Goal: Task Accomplishment & Management: Manage account settings

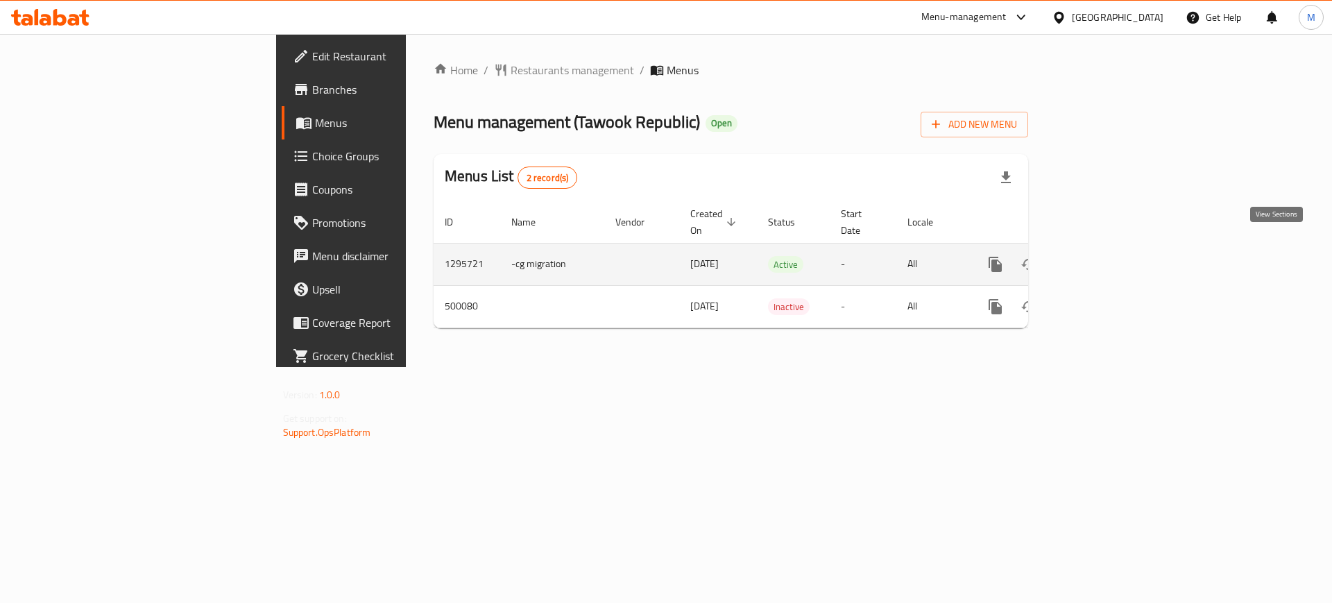
click at [1104, 256] on icon "enhanced table" at bounding box center [1095, 264] width 17 height 17
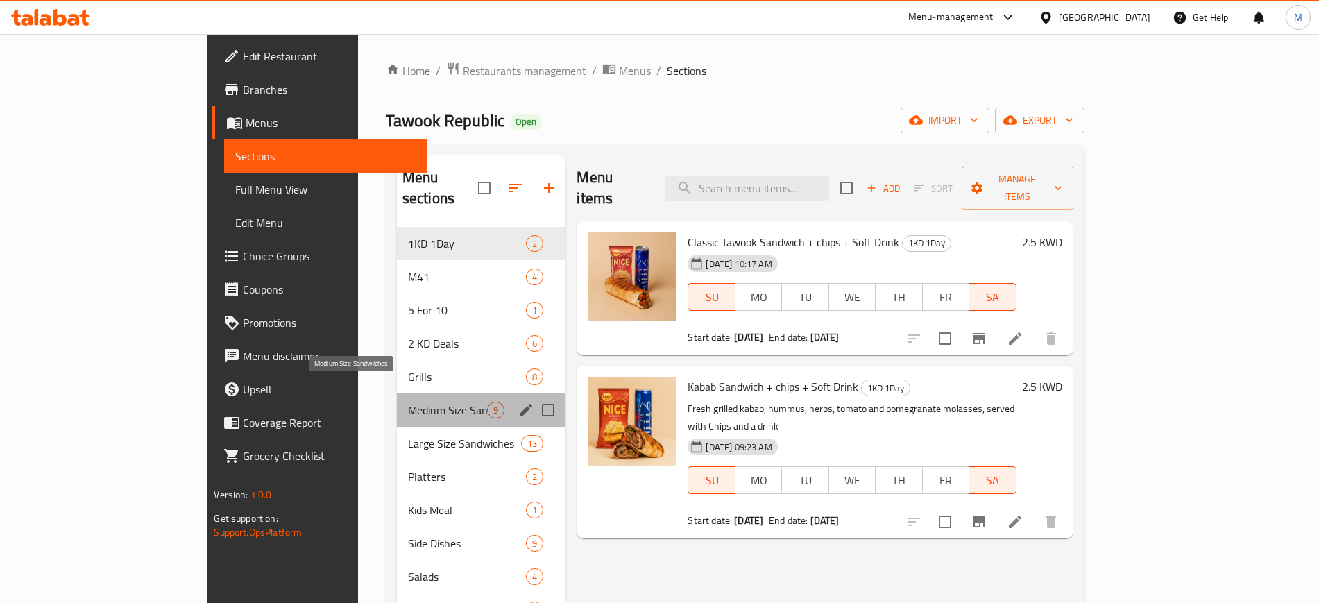
click at [408, 402] on span "Medium Size Sandwiches" at bounding box center [448, 410] width 80 height 17
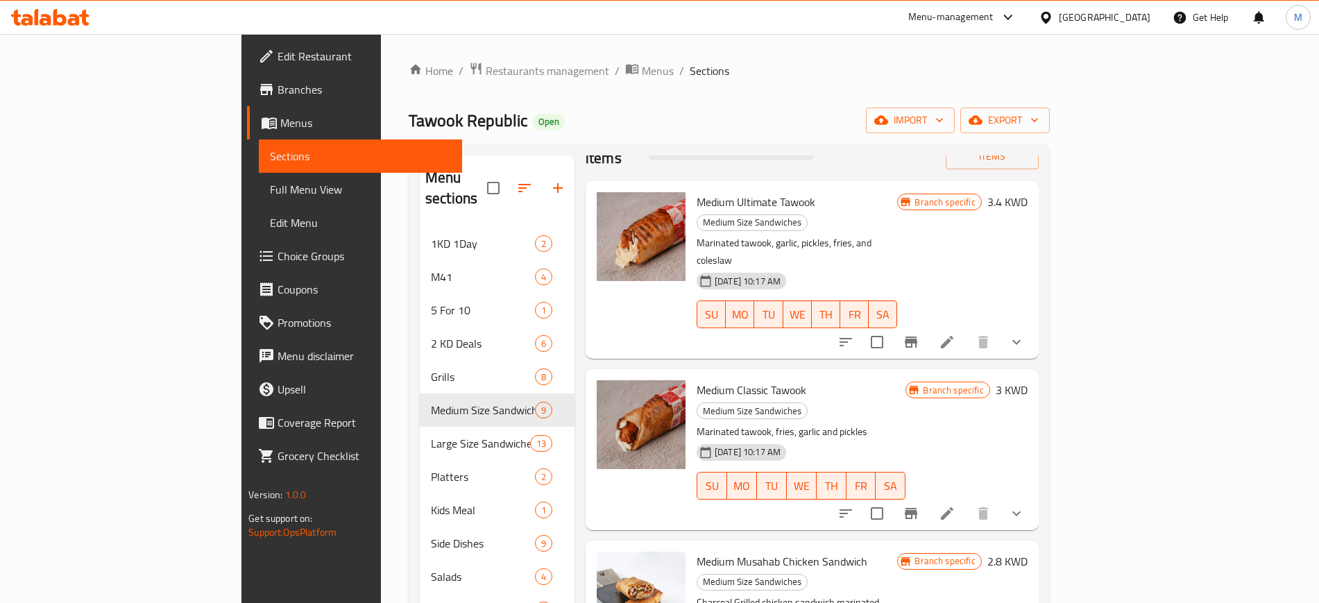
scroll to position [45, 0]
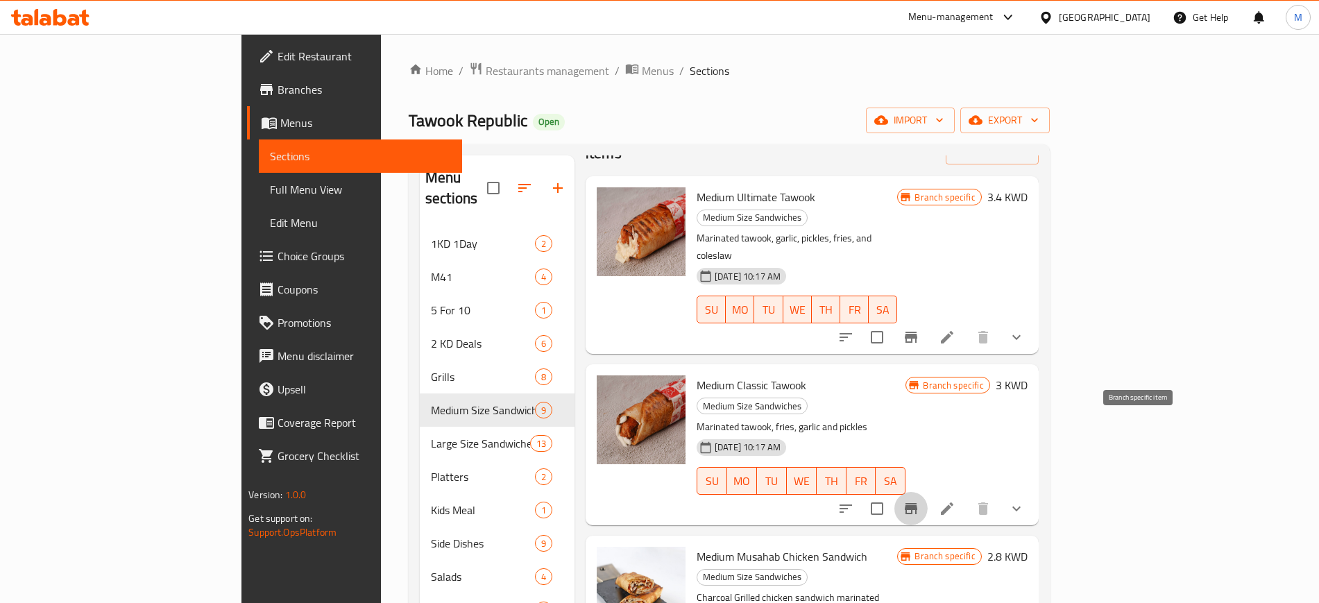
click at [919, 500] on icon "Branch-specific-item" at bounding box center [911, 508] width 17 height 17
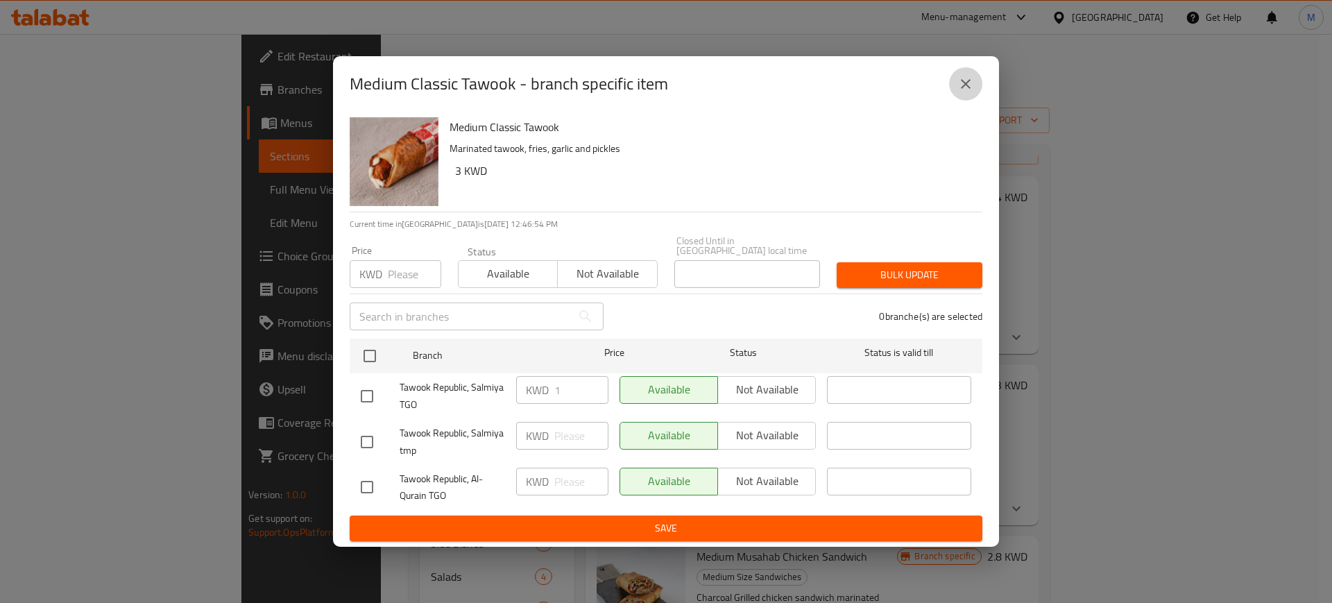
click at [969, 85] on icon "close" at bounding box center [966, 84] width 10 height 10
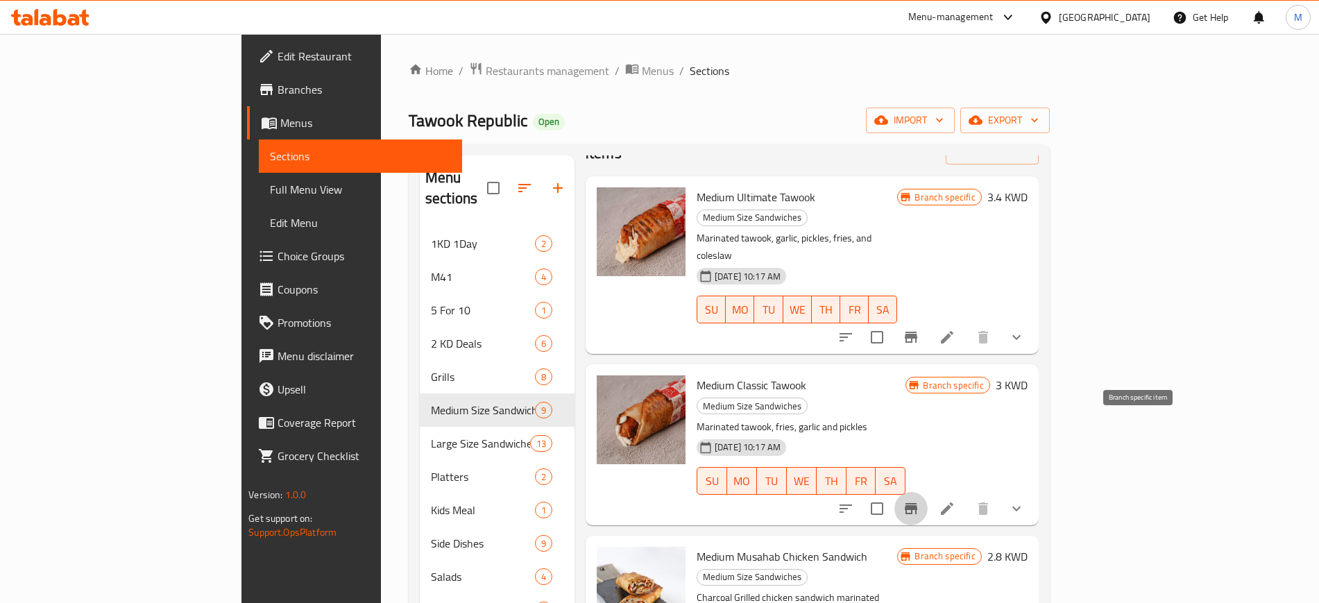
click at [917, 503] on icon "Branch-specific-item" at bounding box center [911, 508] width 12 height 11
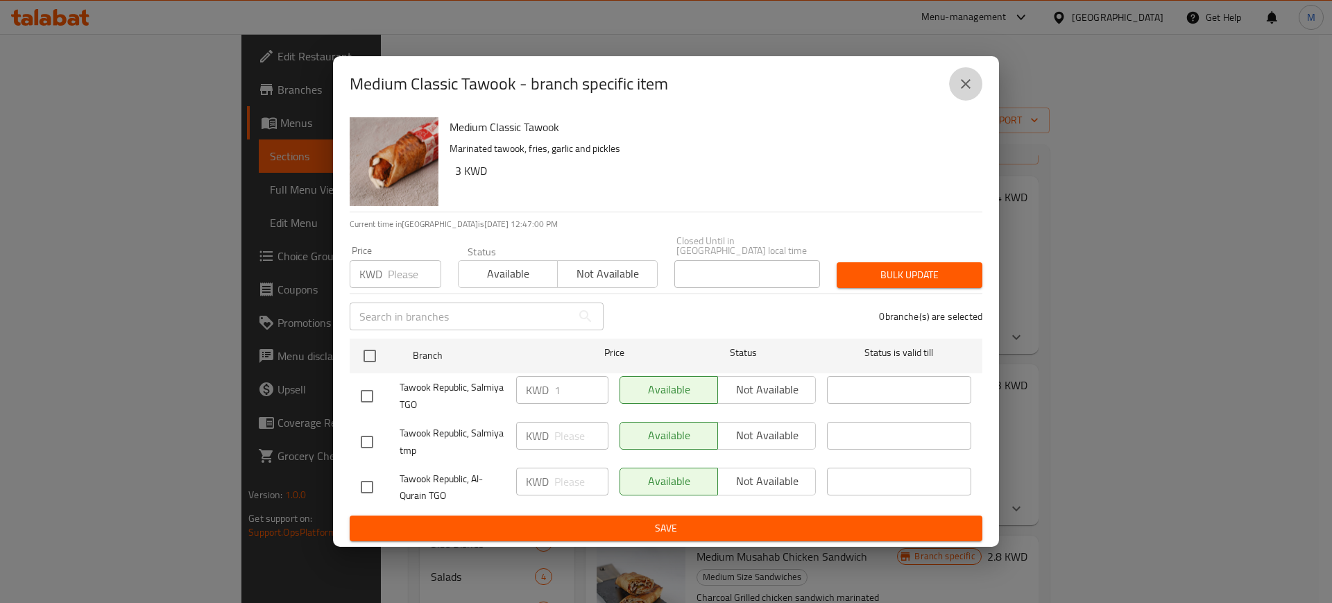
click at [961, 92] on icon "close" at bounding box center [966, 84] width 17 height 17
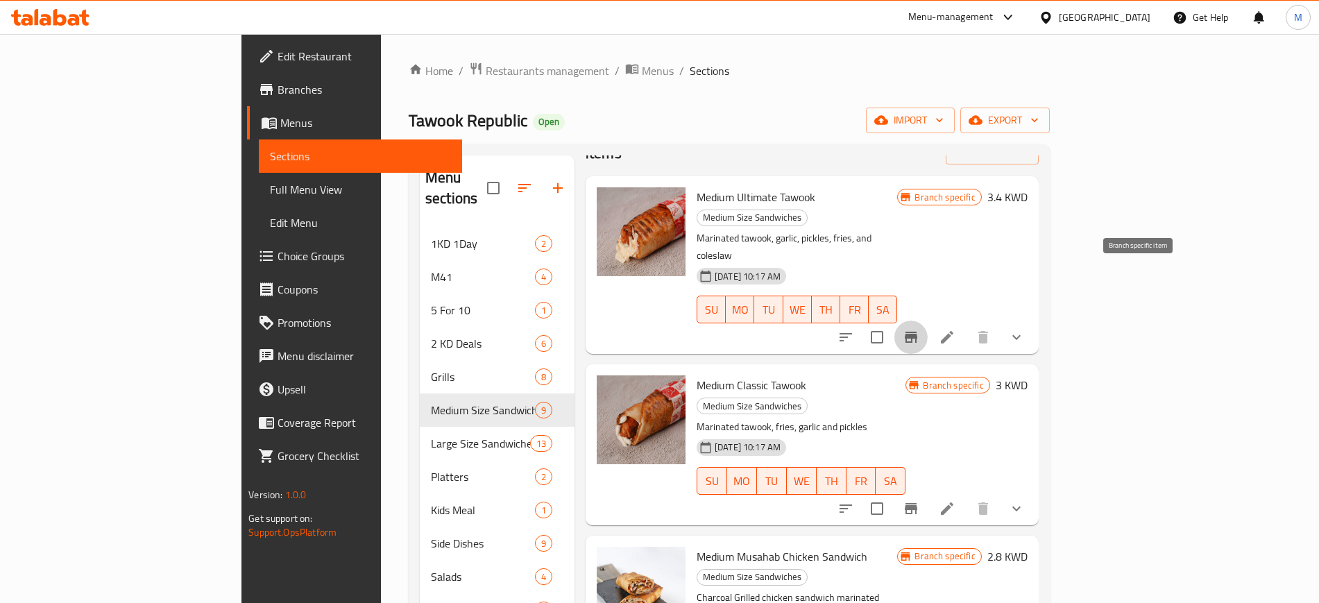
click at [917, 332] on icon "Branch-specific-item" at bounding box center [911, 337] width 12 height 11
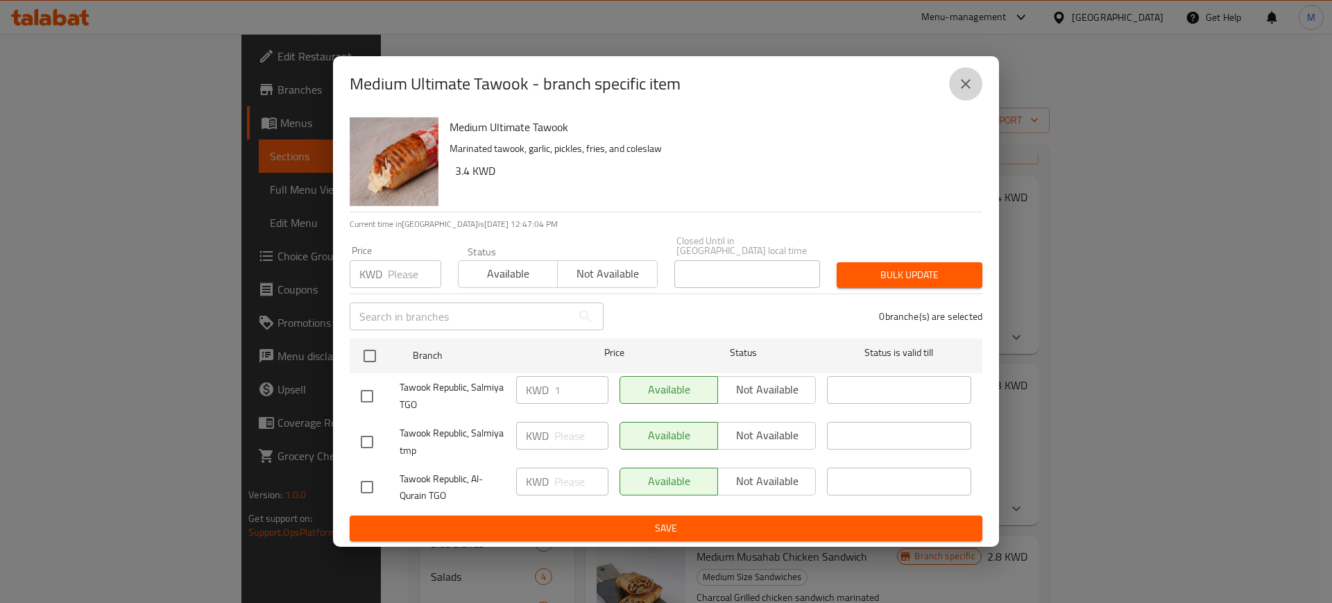
click at [965, 91] on icon "close" at bounding box center [966, 84] width 17 height 17
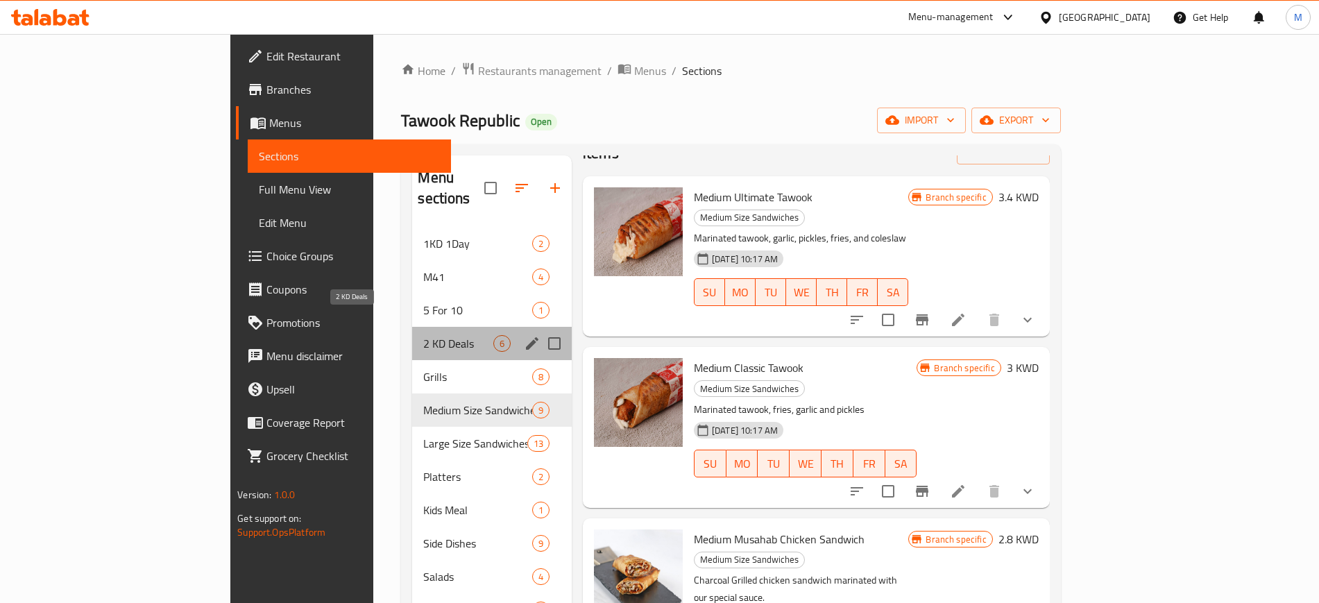
click at [423, 335] on span "2 KD Deals" at bounding box center [457, 343] width 69 height 17
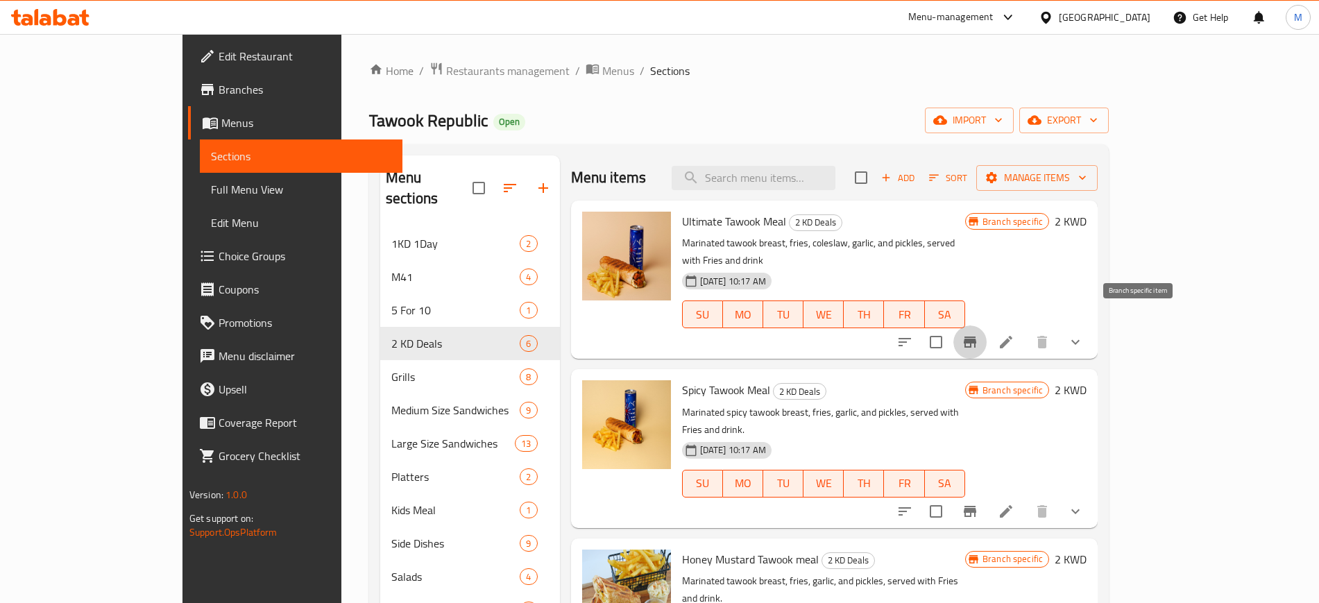
click at [978, 334] on icon "Branch-specific-item" at bounding box center [970, 342] width 17 height 17
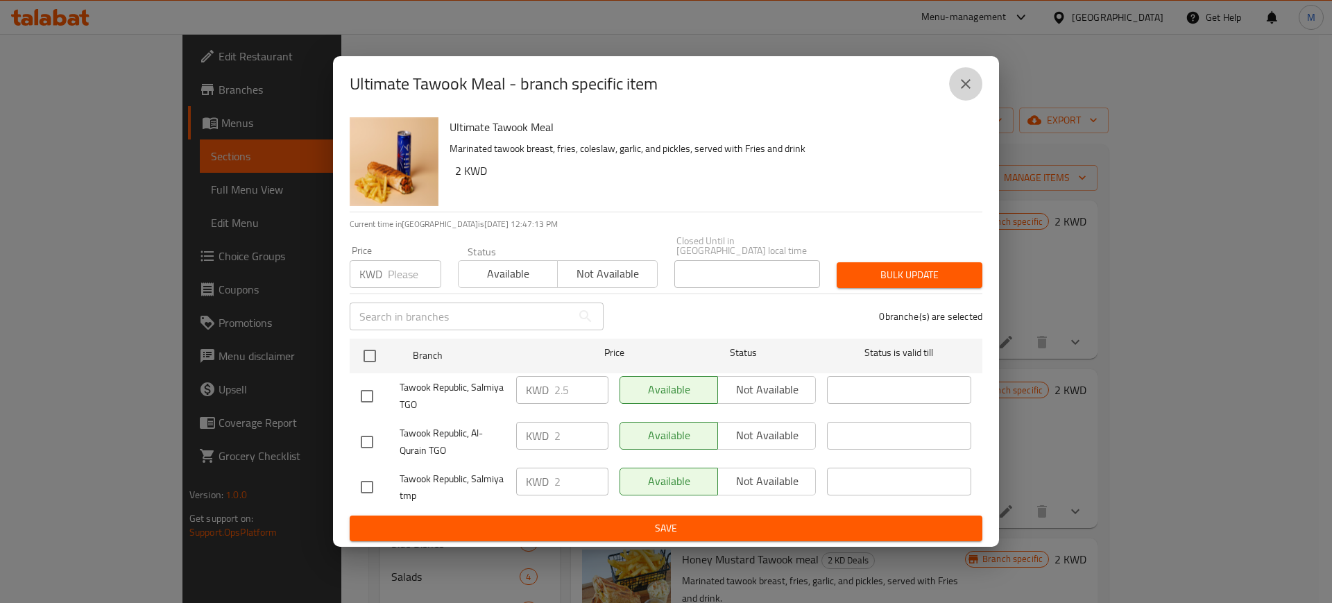
click at [965, 87] on icon "close" at bounding box center [966, 84] width 10 height 10
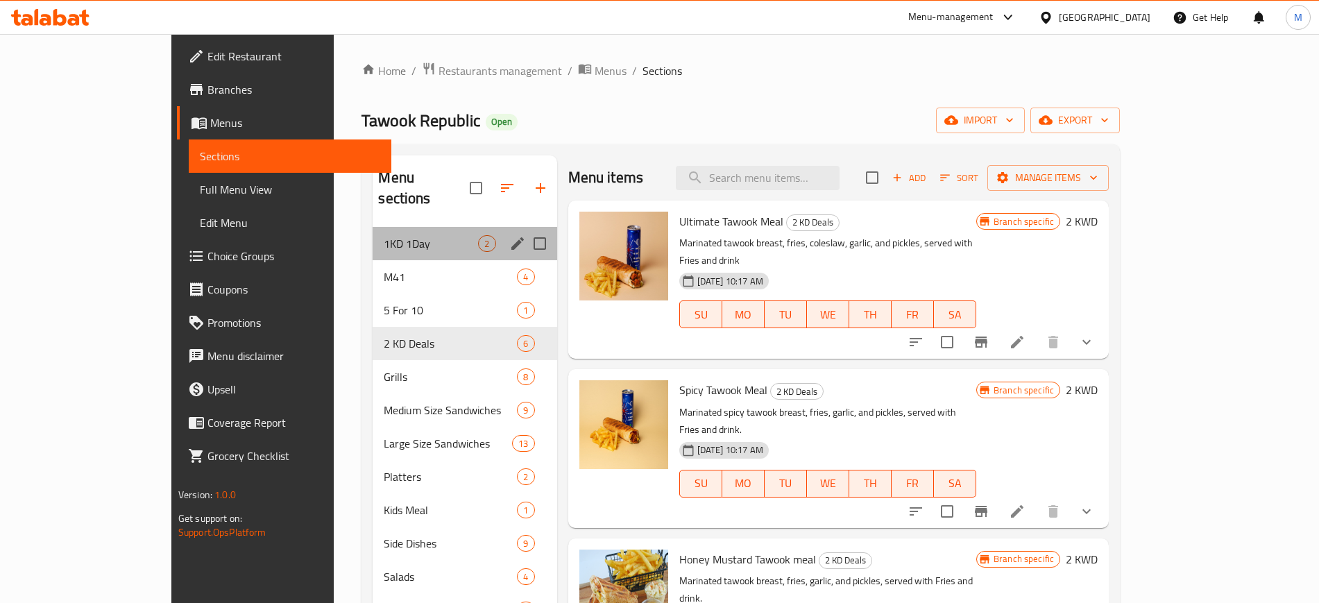
click at [378, 227] on div "1KD 1Day 2" at bounding box center [465, 243] width 184 height 33
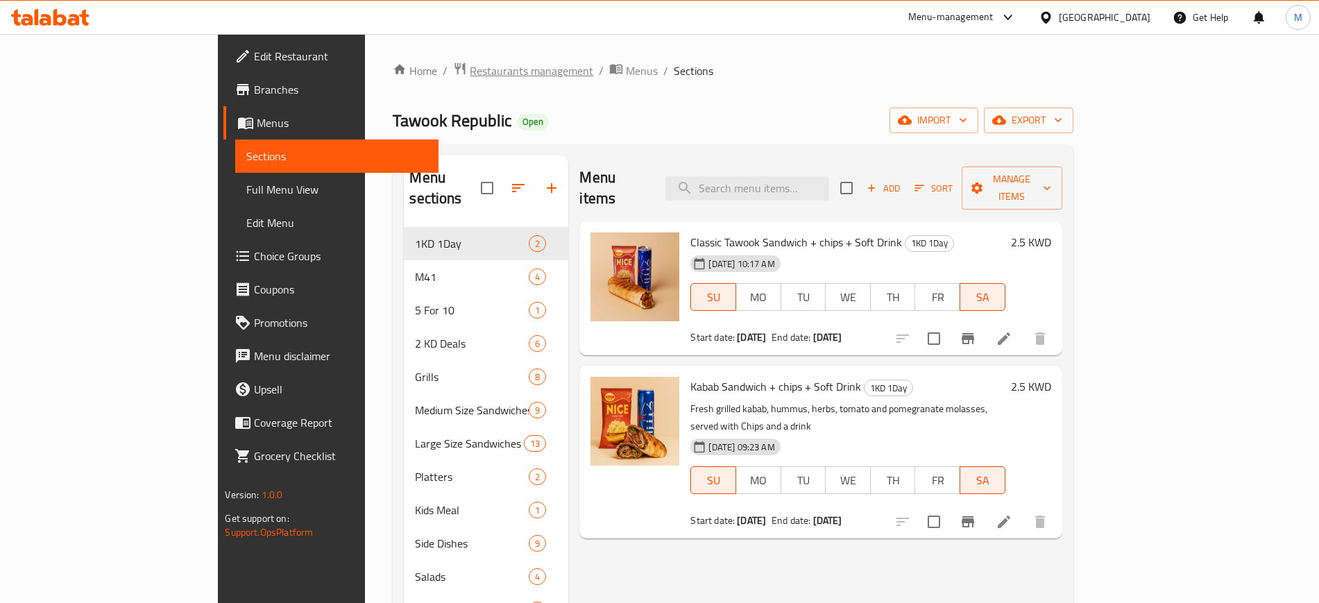
click at [470, 74] on span "Restaurants management" at bounding box center [532, 70] width 124 height 17
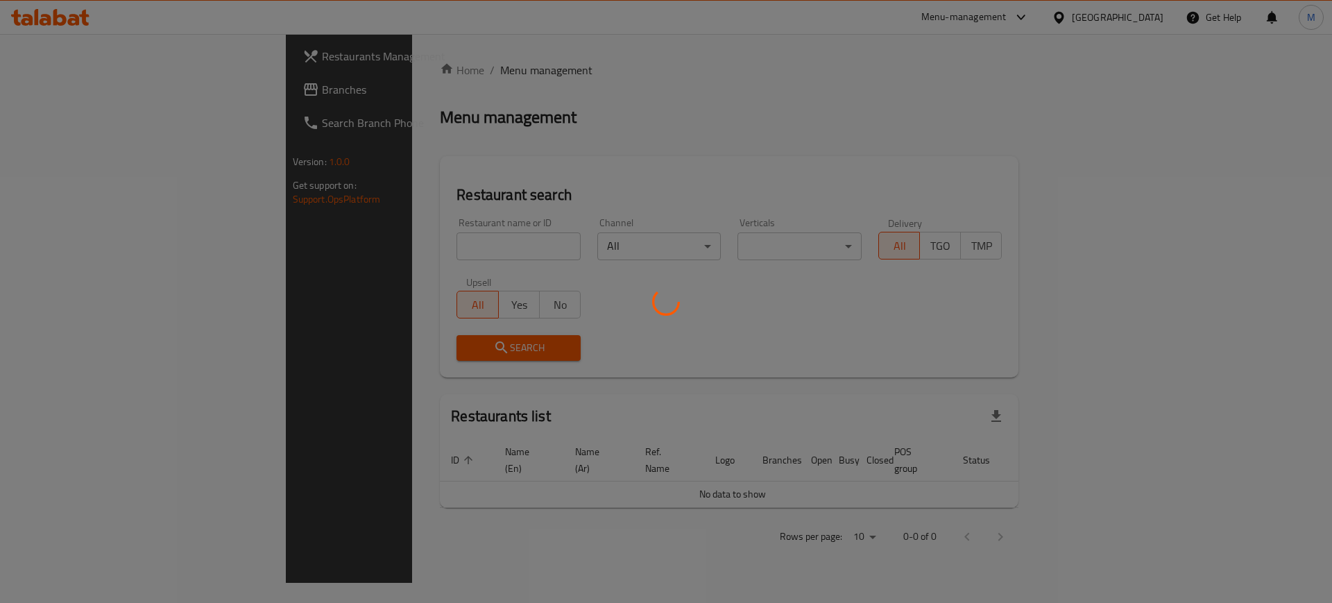
click at [418, 240] on div at bounding box center [666, 301] width 1332 height 603
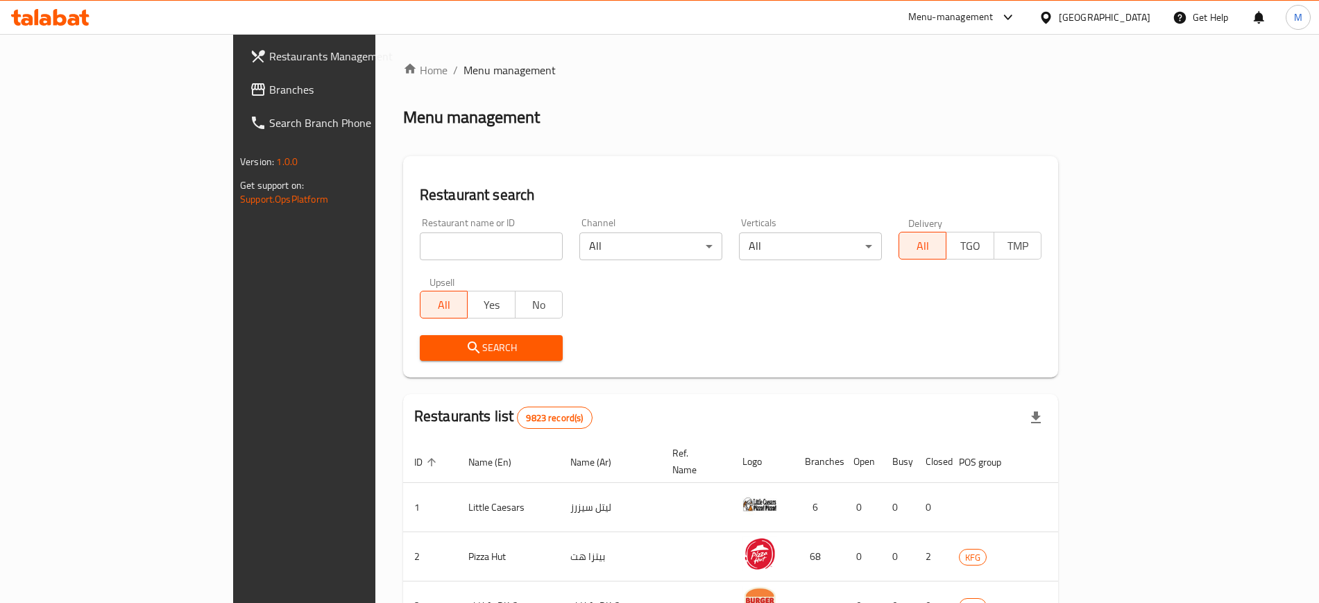
click at [420, 247] on input "search" at bounding box center [491, 246] width 143 height 28
type input "just kabab"
click button "Search" at bounding box center [491, 348] width 143 height 26
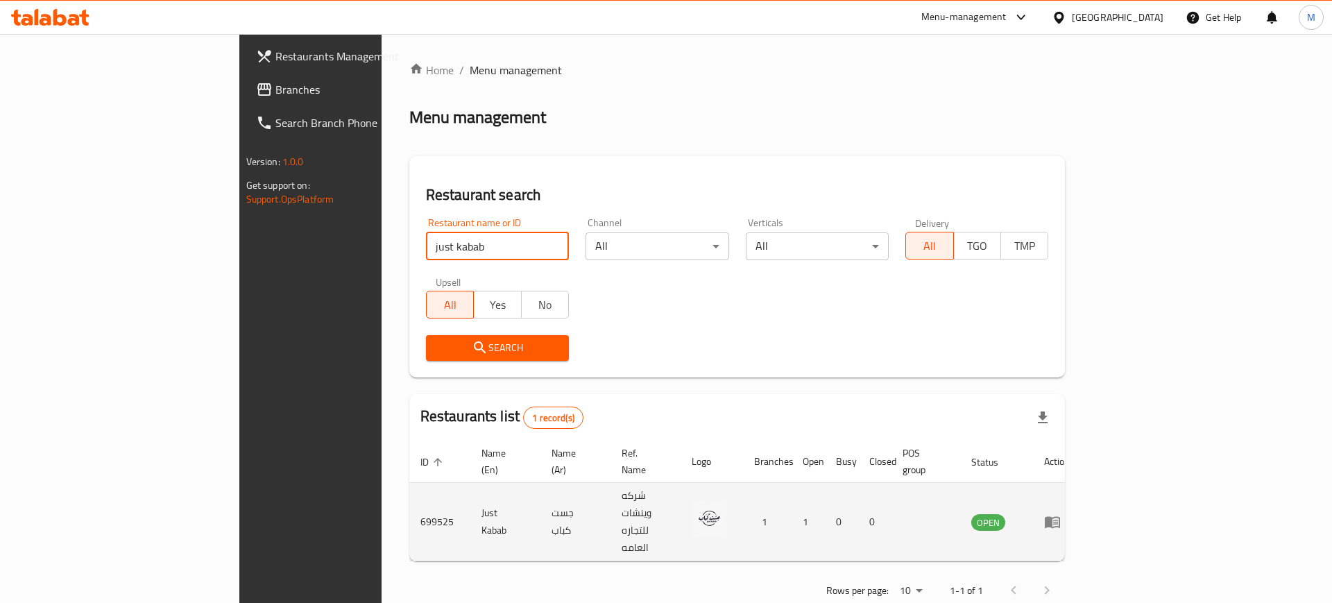
click at [1060, 517] on icon "enhanced table" at bounding box center [1052, 523] width 15 height 12
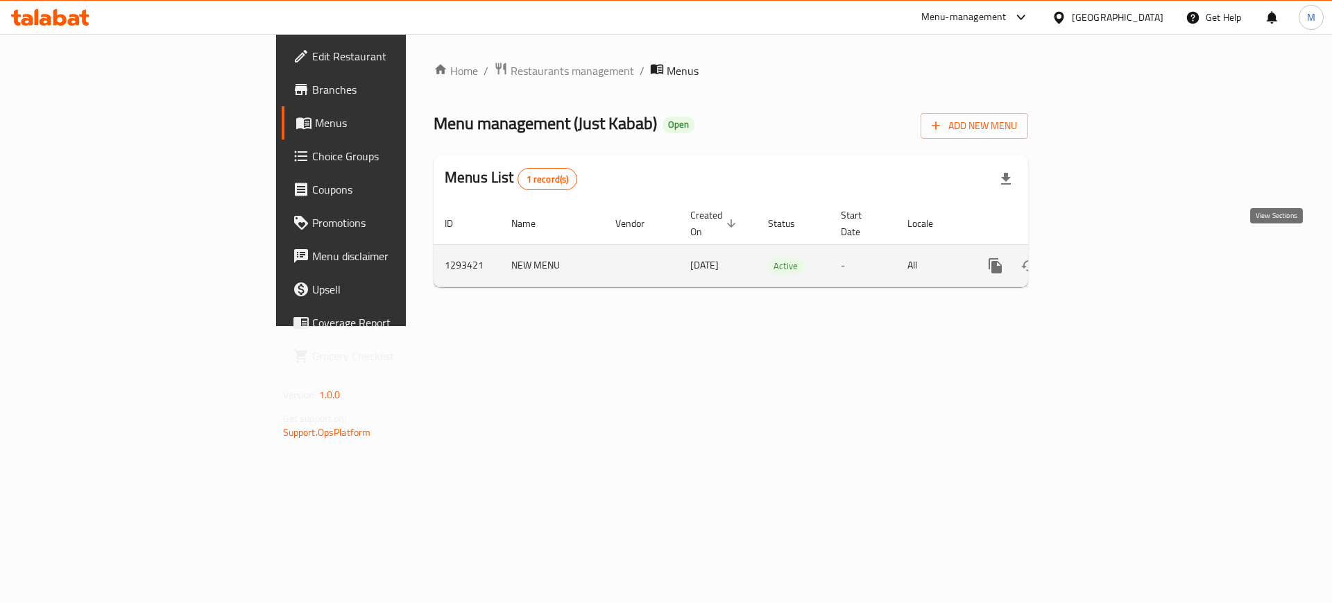
click at [1104, 257] on icon "enhanced table" at bounding box center [1095, 265] width 17 height 17
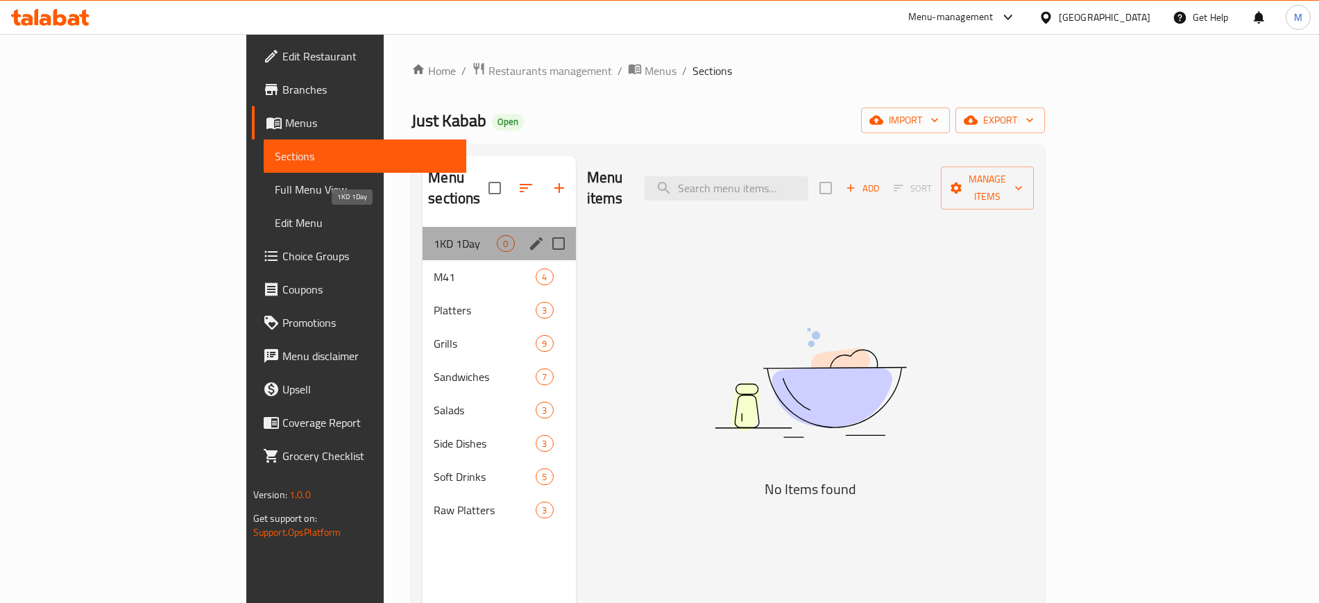
click at [434, 235] on span "1KD 1Day" at bounding box center [465, 243] width 63 height 17
click at [434, 269] on span "M41" at bounding box center [465, 277] width 63 height 17
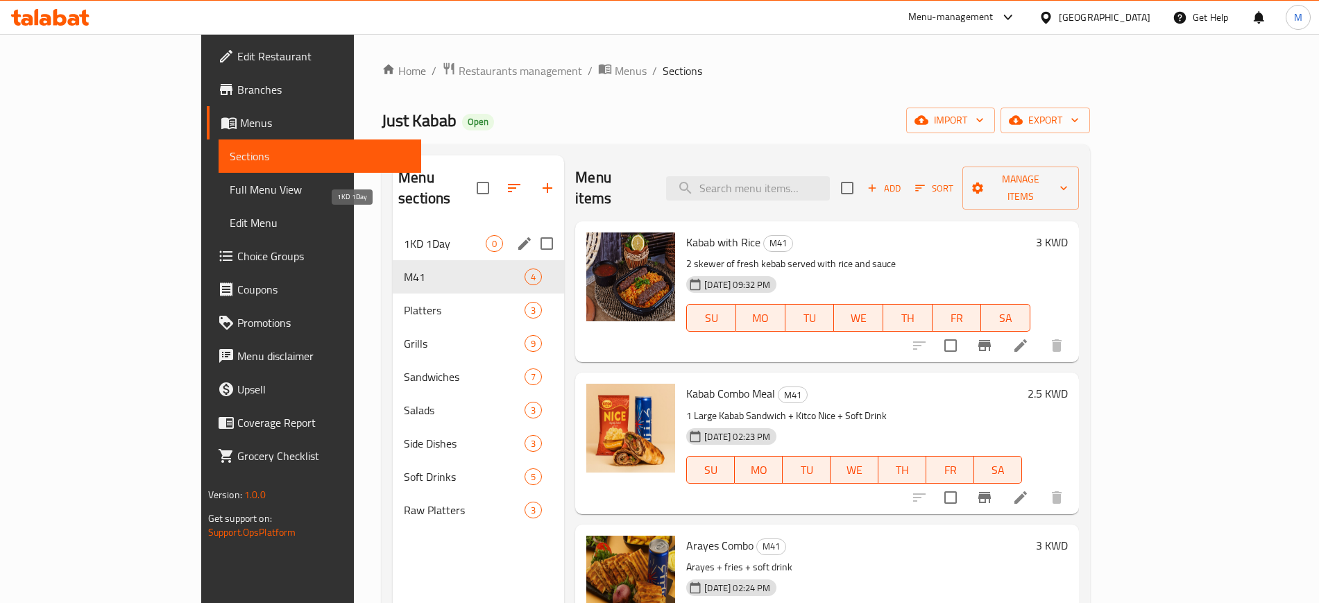
click at [404, 235] on span "1KD 1Day" at bounding box center [445, 243] width 82 height 17
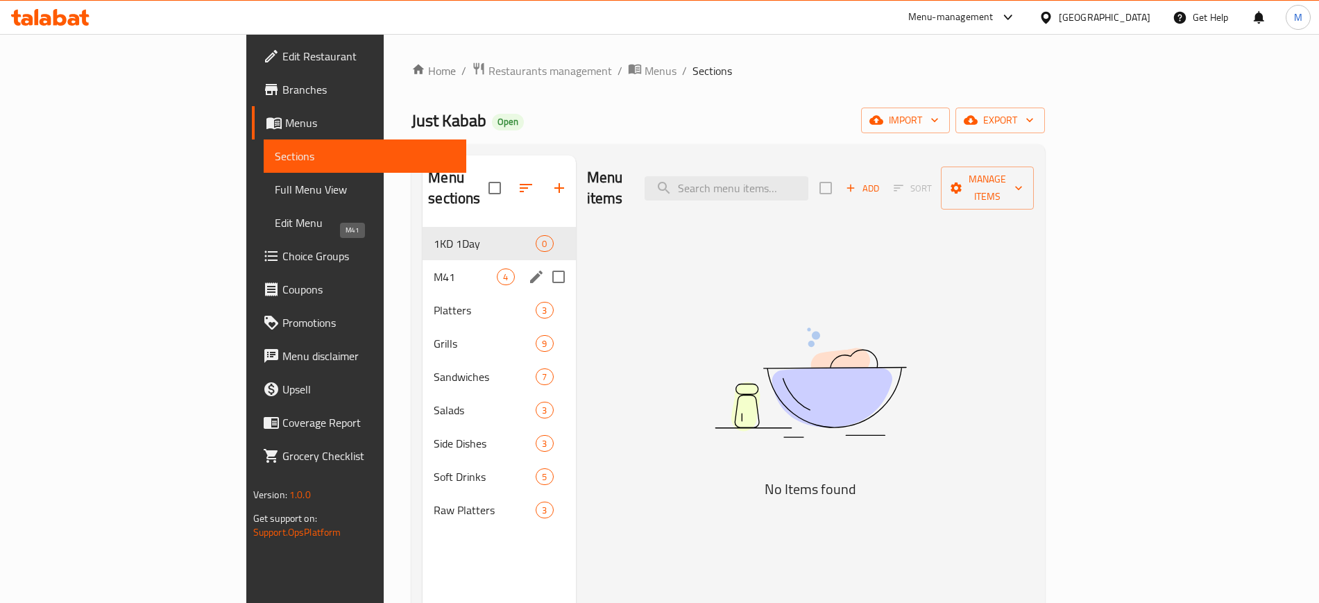
click at [434, 269] on span "M41" at bounding box center [465, 277] width 63 height 17
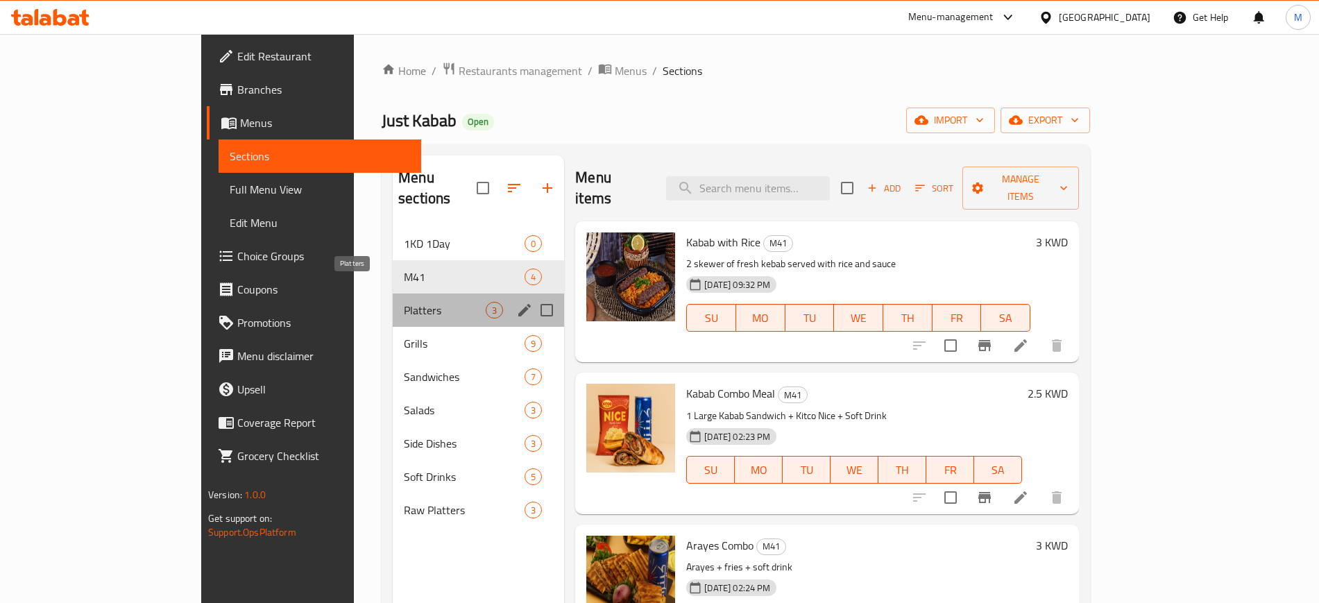
click at [404, 302] on span "Platters" at bounding box center [445, 310] width 82 height 17
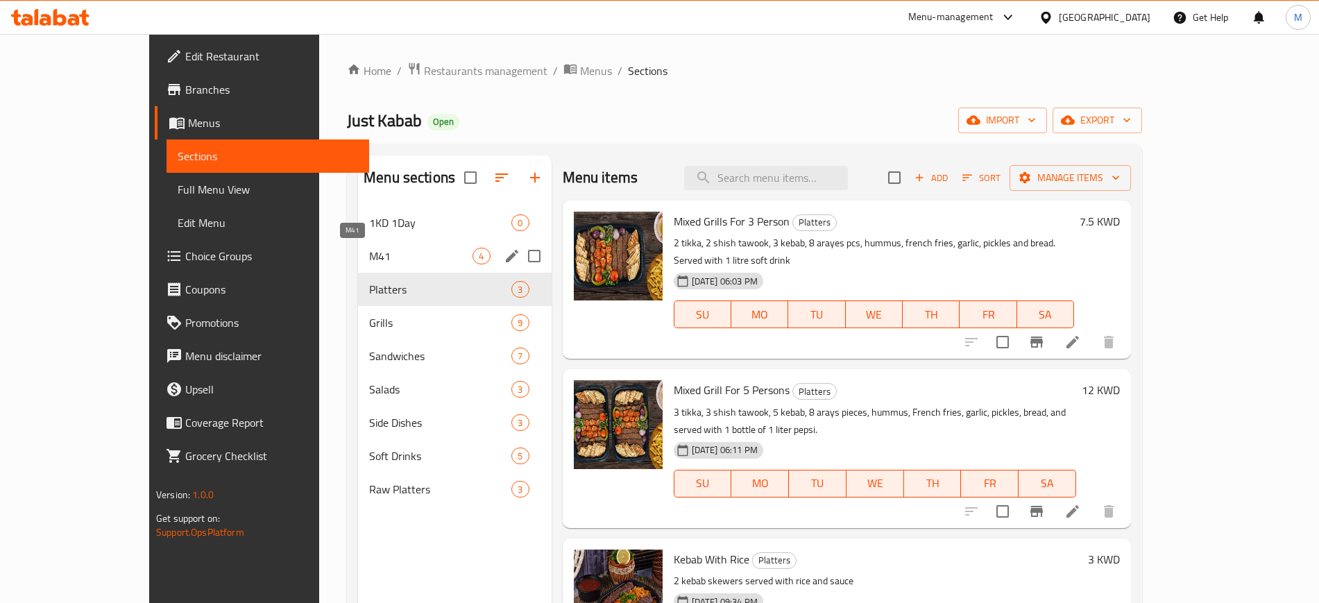
click at [369, 248] on span "M41" at bounding box center [420, 256] width 103 height 17
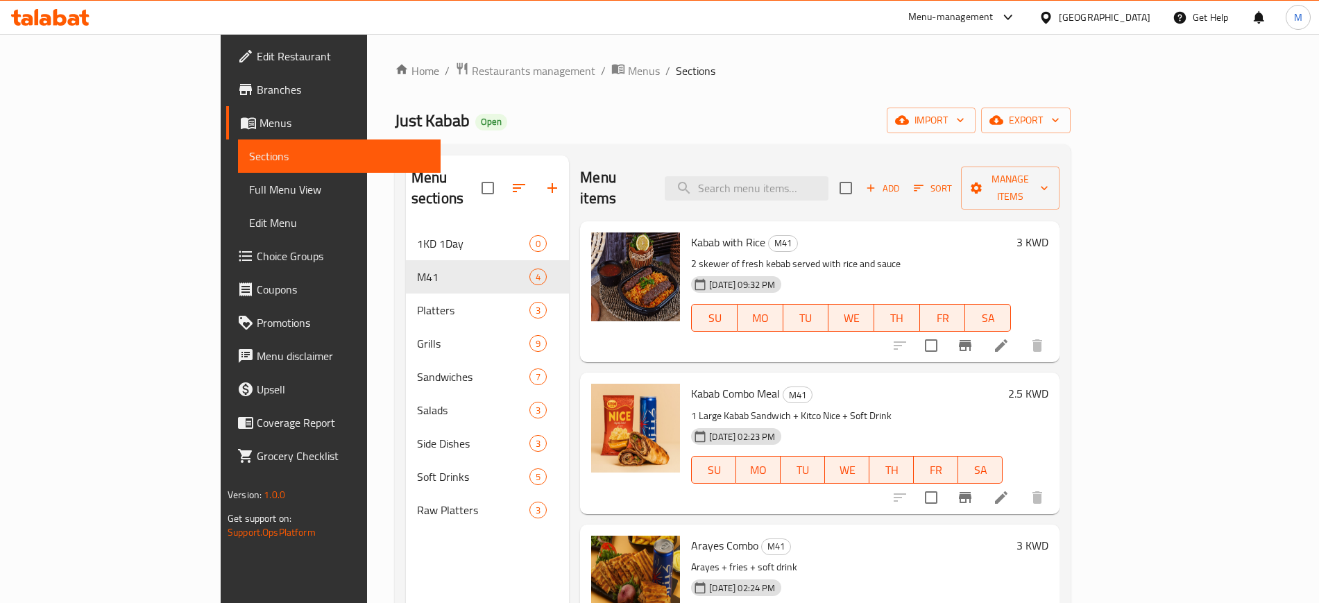
click at [647, 115] on div "Just Kabab Open import export" at bounding box center [733, 121] width 676 height 26
